Goal: Transaction & Acquisition: Register for event/course

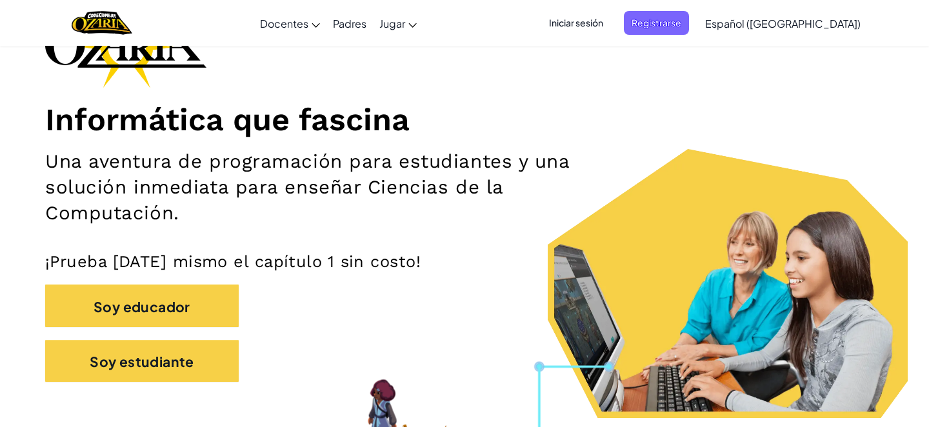
scroll to position [132, 0]
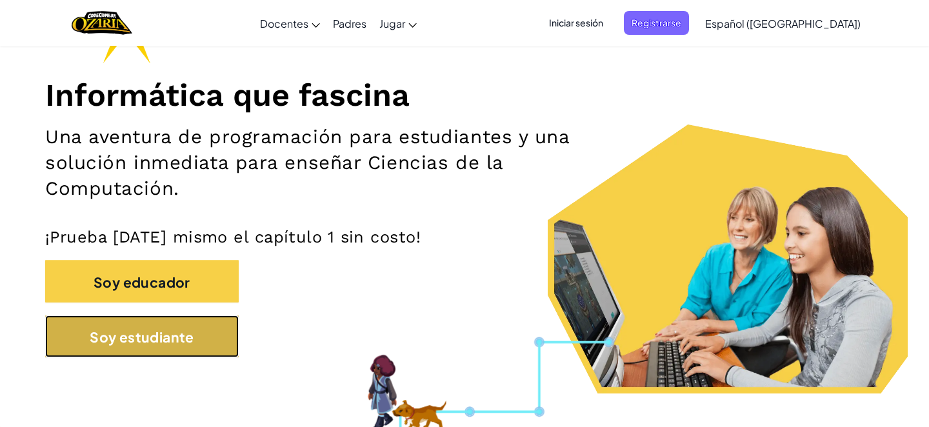
click at [200, 329] on button "Soy estudiante" at bounding box center [142, 337] width 194 height 42
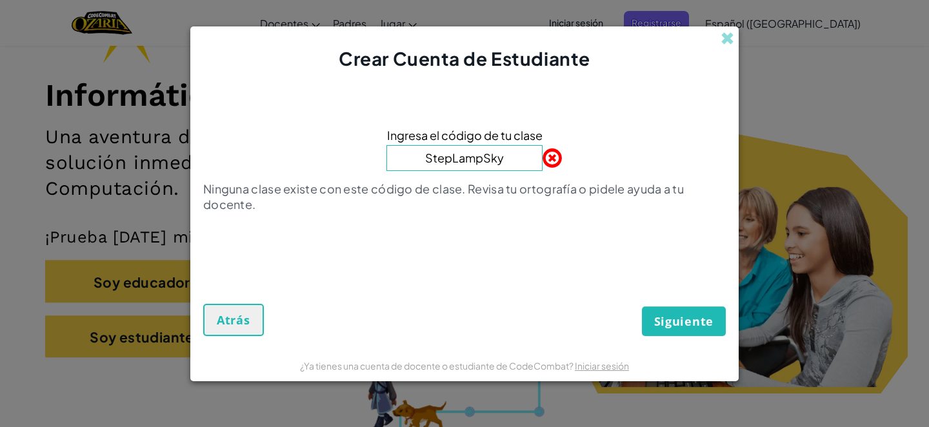
type input "StepLampSky"
click at [680, 320] on font "Siguiente" at bounding box center [684, 321] width 59 height 15
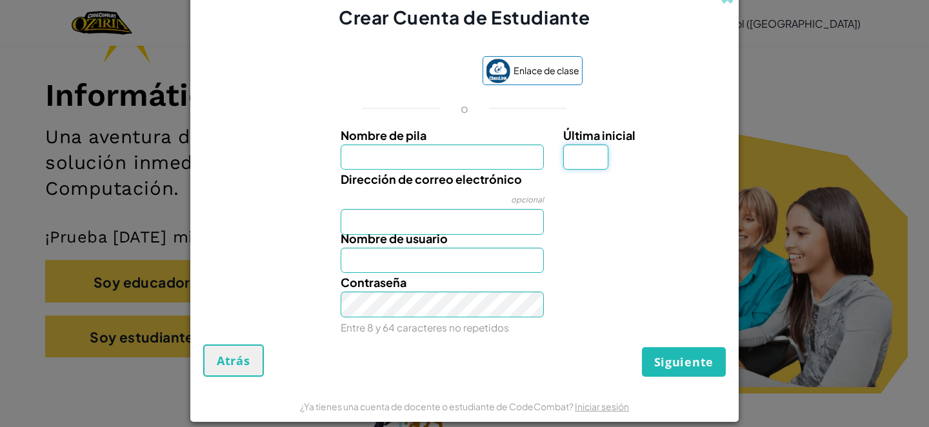
click at [580, 162] on input "Última inicial" at bounding box center [585, 158] width 45 height 26
type input "N"
type input "M"
click at [482, 168] on input "Nombre de pila" at bounding box center [443, 158] width 204 height 26
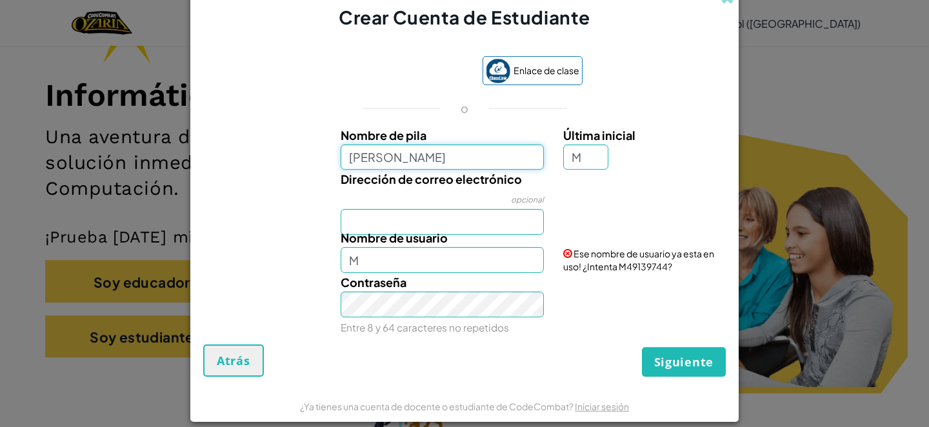
type input "[PERSON_NAME]"
click at [455, 209] on input "Dirección de correo electrónico" at bounding box center [443, 222] width 204 height 26
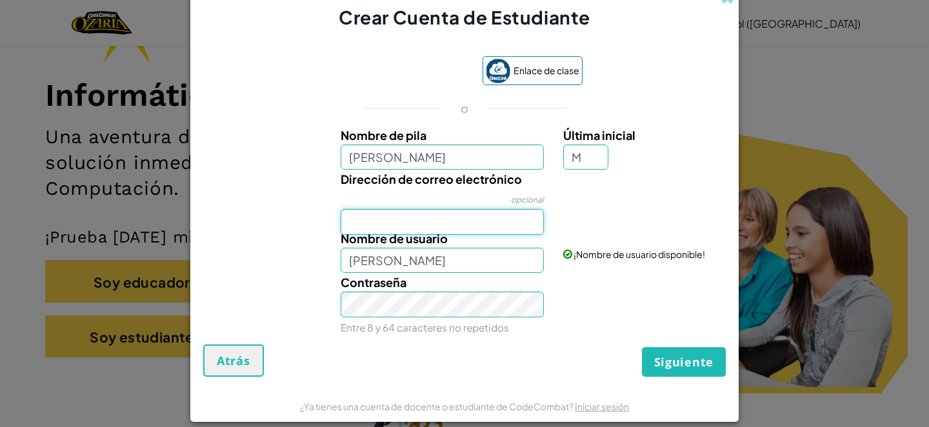
type input "[EMAIL_ADDRESS][DOMAIN_NAME]"
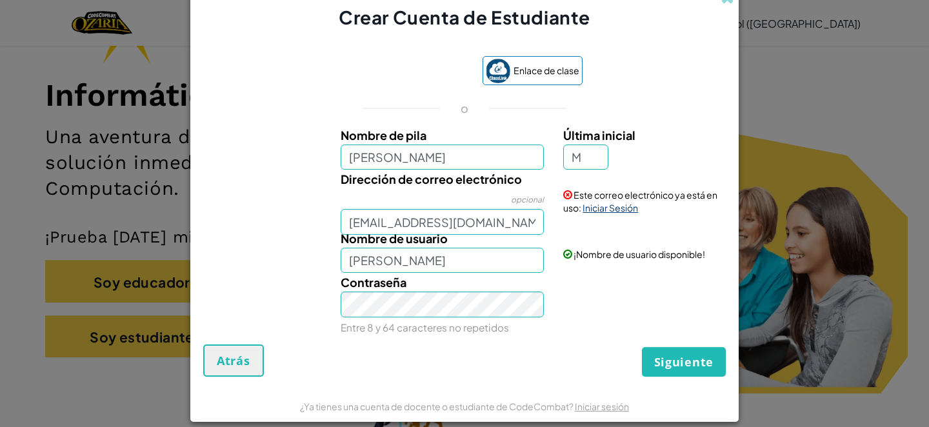
click at [599, 210] on font "Iniciar Sesión" at bounding box center [611, 208] width 56 height 12
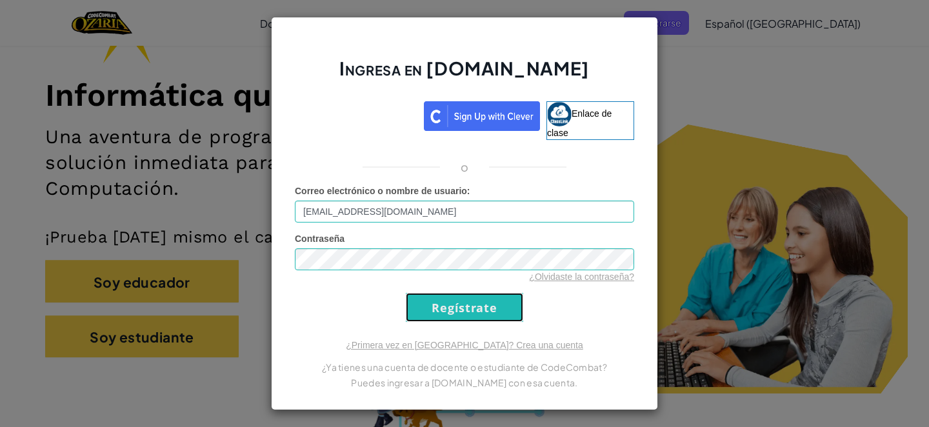
click at [441, 309] on input "Regístrate" at bounding box center [464, 307] width 117 height 29
